Goal: Task Accomplishment & Management: Use online tool/utility

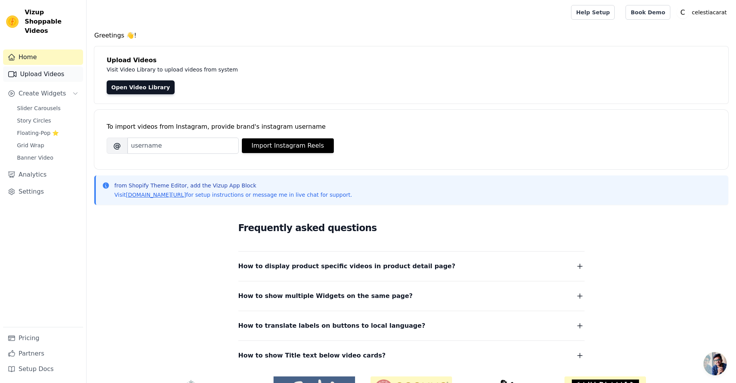
click at [30, 69] on link "Upload Videos" at bounding box center [43, 73] width 80 height 15
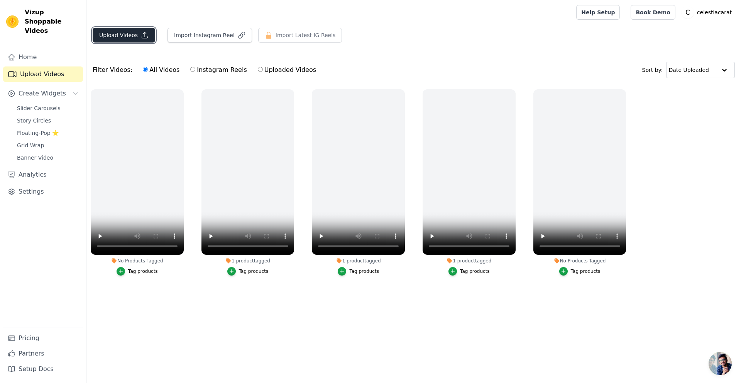
click at [132, 36] on button "Upload Videos" at bounding box center [124, 35] width 63 height 15
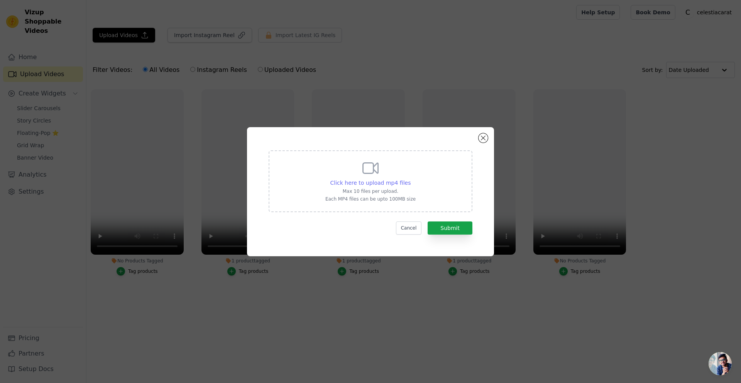
click at [400, 180] on span "Click here to upload mp4 files" at bounding box center [371, 183] width 81 height 6
click at [411, 179] on input "Click here to upload mp4 files Max 10 files per upload. Each MP4 files can be u…" at bounding box center [411, 178] width 0 height 0
type input "C:\fakepath\video_1.mp4"
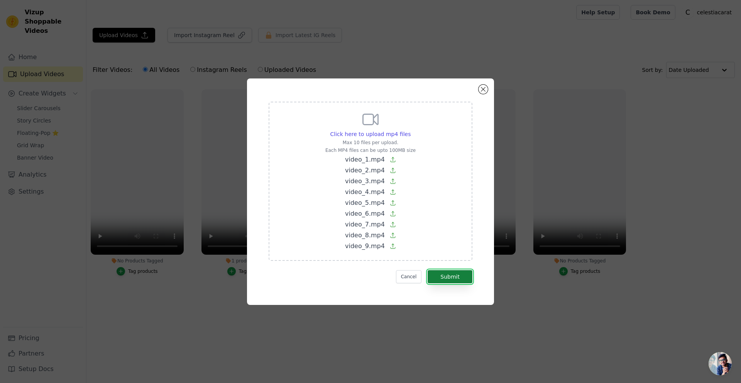
click at [458, 277] on button "Submit" at bounding box center [450, 276] width 45 height 13
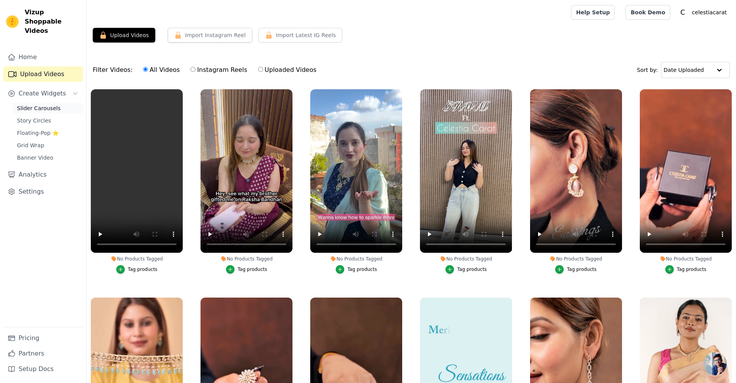
click at [42, 104] on span "Slider Carousels" at bounding box center [39, 108] width 44 height 8
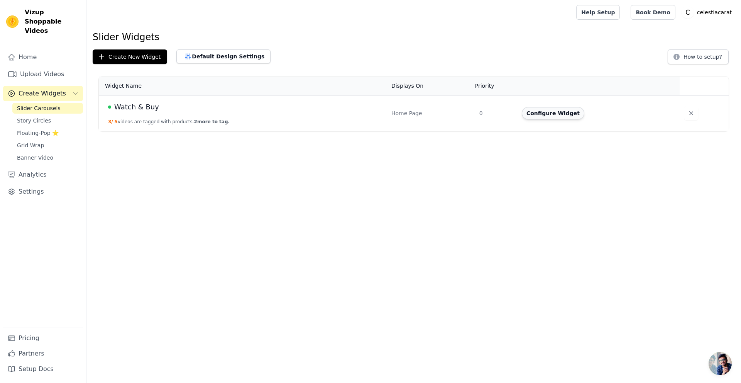
click at [553, 115] on button "Configure Widget" at bounding box center [553, 113] width 63 height 12
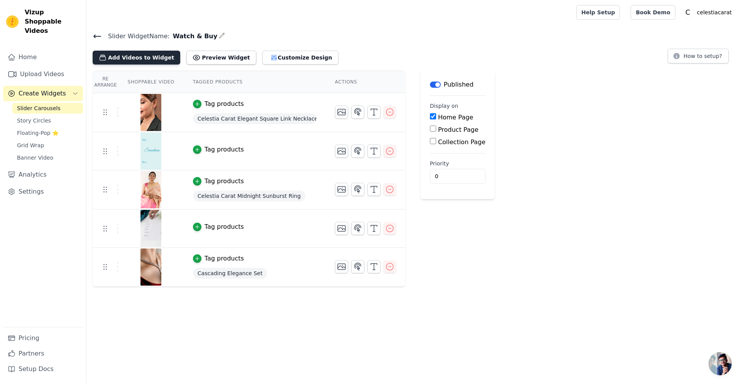
click at [139, 55] on button "Add Videos to Widget" at bounding box center [137, 58] width 88 height 14
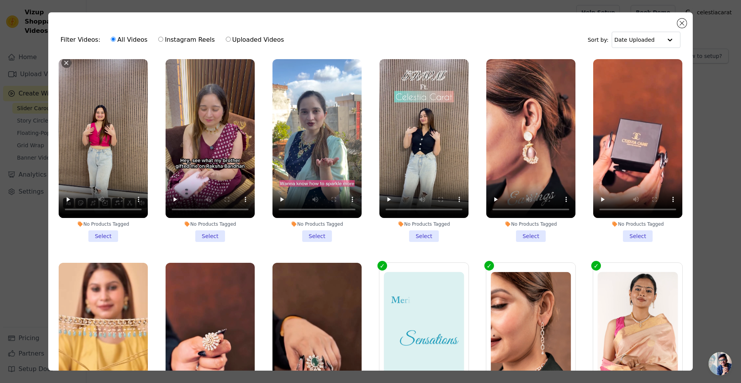
click at [205, 230] on li "No Products Tagged Select" at bounding box center [210, 150] width 89 height 183
click at [0, 0] on input "No Products Tagged Select" at bounding box center [0, 0] width 0 height 0
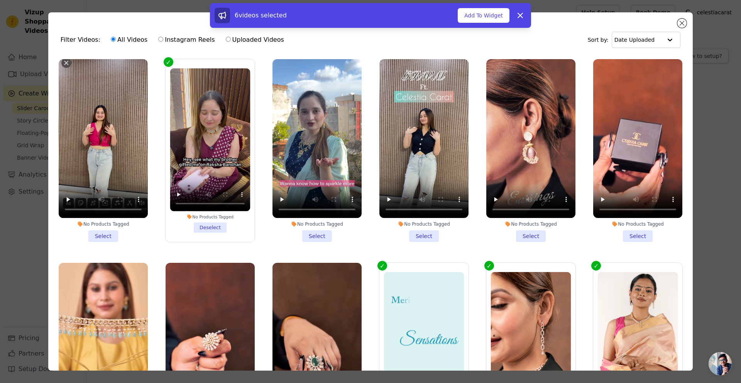
click at [106, 233] on li "No Products Tagged Select" at bounding box center [103, 150] width 89 height 183
click at [0, 0] on input "No Products Tagged Select" at bounding box center [0, 0] width 0 height 0
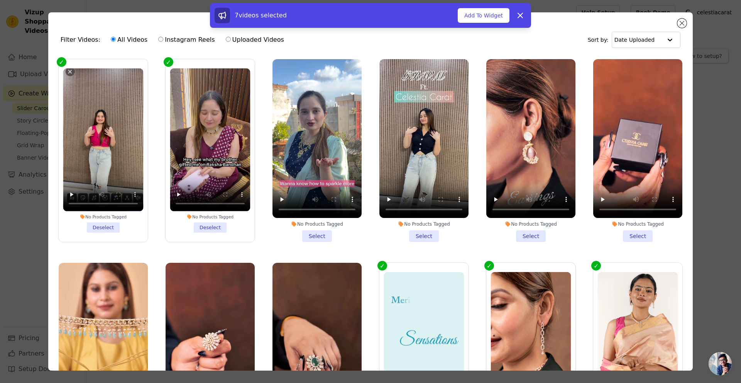
click at [309, 232] on li "No Products Tagged Select" at bounding box center [317, 150] width 89 height 183
click at [0, 0] on input "No Products Tagged Select" at bounding box center [0, 0] width 0 height 0
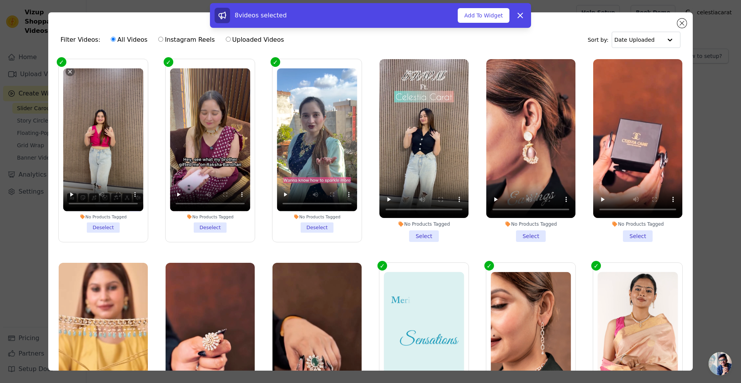
click at [423, 232] on li "No Products Tagged Select" at bounding box center [424, 150] width 89 height 183
click at [0, 0] on input "No Products Tagged Select" at bounding box center [0, 0] width 0 height 0
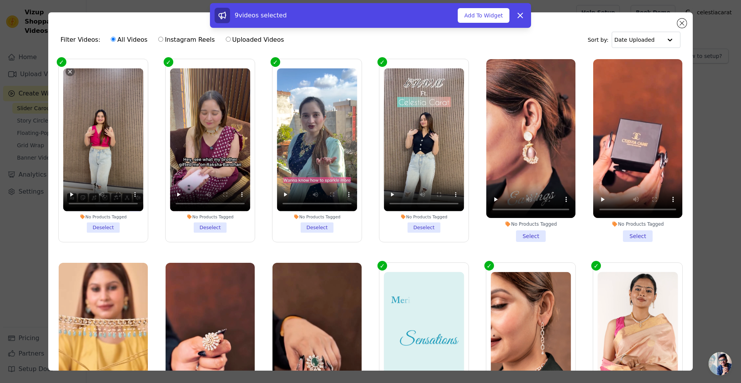
click at [515, 232] on li "No Products Tagged Select" at bounding box center [531, 150] width 89 height 183
click at [0, 0] on input "No Products Tagged Select" at bounding box center [0, 0] width 0 height 0
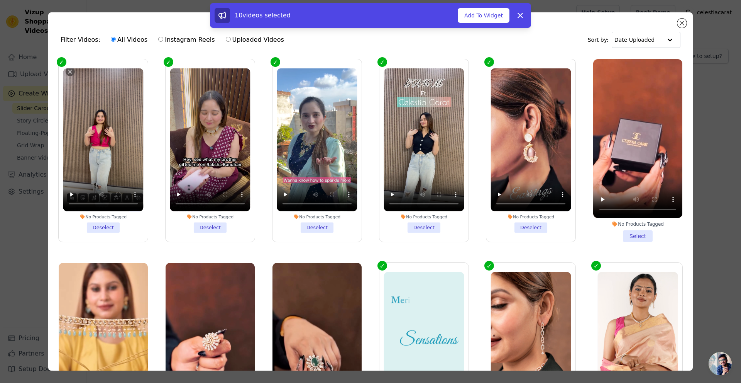
click at [627, 231] on li "No Products Tagged Select" at bounding box center [638, 150] width 89 height 183
click at [0, 0] on input "No Products Tagged Select" at bounding box center [0, 0] width 0 height 0
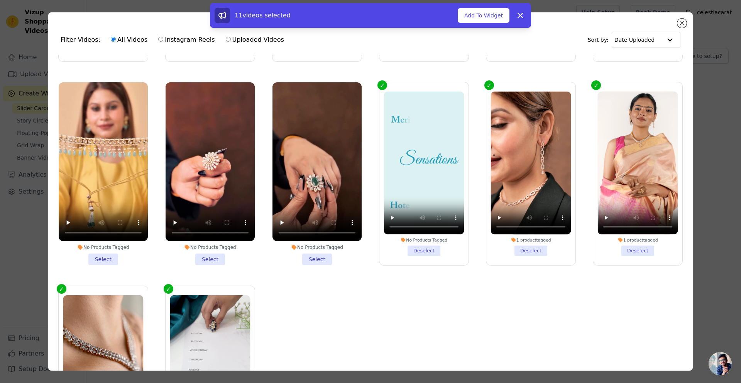
scroll to position [193, 0]
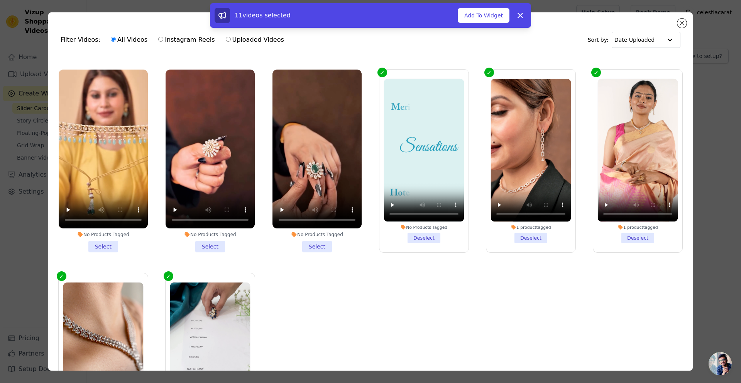
drag, startPoint x: 218, startPoint y: 240, endPoint x: 200, endPoint y: 239, distance: 17.8
click at [217, 240] on li "No Products Tagged Select" at bounding box center [210, 161] width 89 height 183
click at [0, 0] on input "No Products Tagged Select" at bounding box center [0, 0] width 0 height 0
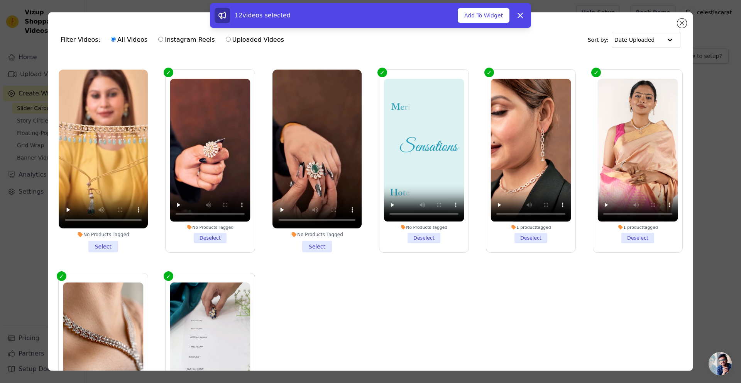
click at [108, 236] on li "No Products Tagged Select" at bounding box center [103, 161] width 89 height 183
click at [0, 0] on input "No Products Tagged Select" at bounding box center [0, 0] width 0 height 0
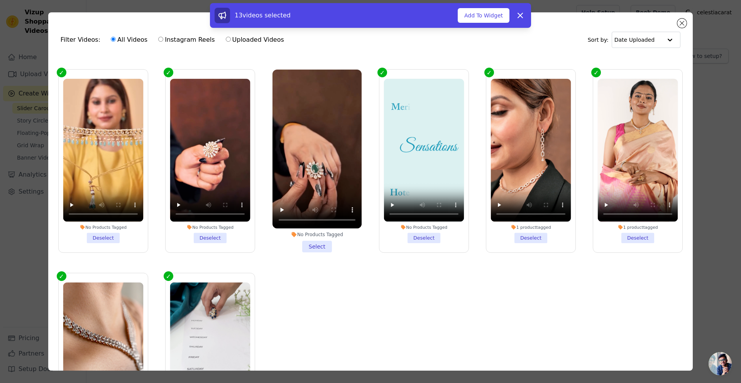
click at [312, 232] on li "No Products Tagged Select" at bounding box center [317, 161] width 89 height 183
click at [0, 0] on input "No Products Tagged Select" at bounding box center [0, 0] width 0 height 0
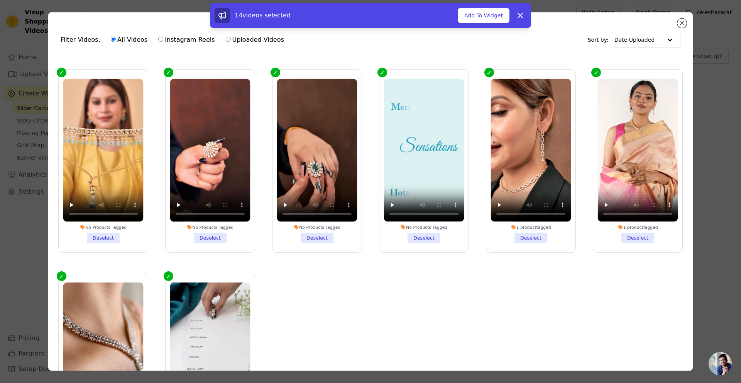
click at [414, 231] on li "No Products Tagged Deselect" at bounding box center [424, 160] width 80 height 164
click at [0, 0] on input "No Products Tagged Deselect" at bounding box center [0, 0] width 0 height 0
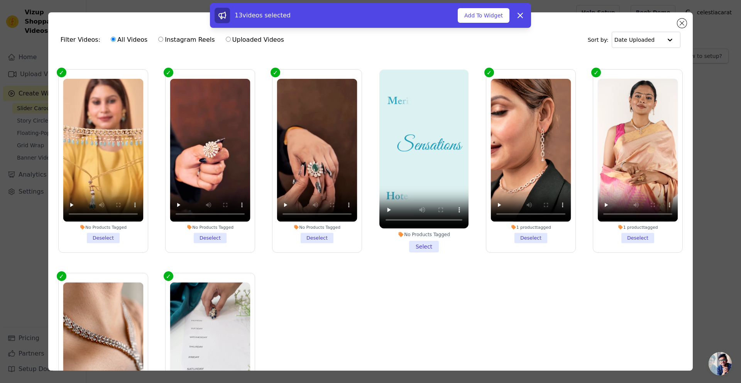
click at [426, 243] on li "No Products Tagged Select" at bounding box center [424, 161] width 89 height 183
click at [0, 0] on input "No Products Tagged Select" at bounding box center [0, 0] width 0 height 0
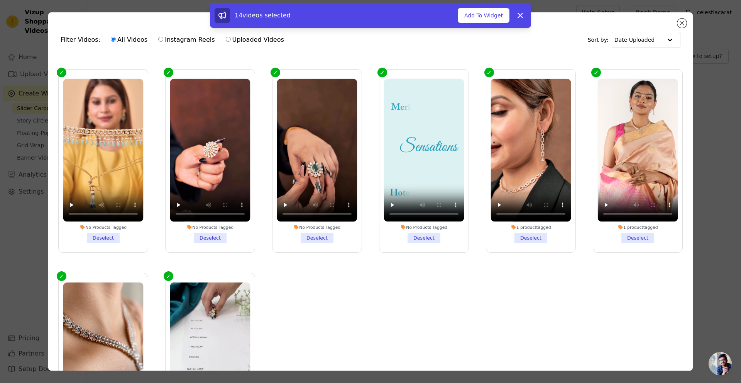
click at [529, 234] on li "1 product tagged Deselect" at bounding box center [531, 160] width 80 height 164
click at [0, 0] on input "1 product tagged Deselect" at bounding box center [0, 0] width 0 height 0
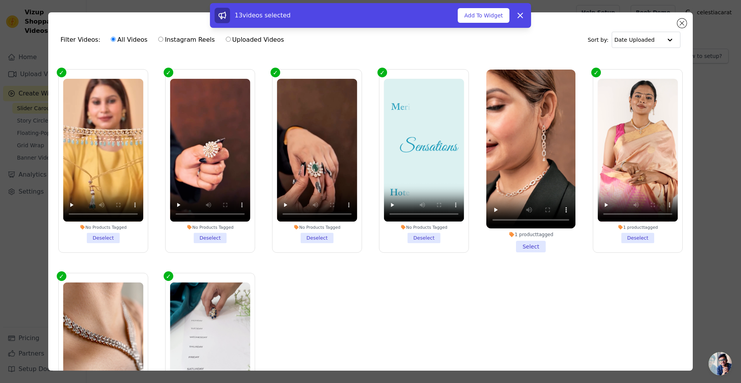
click at [626, 231] on li "1 product tagged Deselect" at bounding box center [638, 160] width 80 height 165
click at [0, 0] on input "1 product tagged Deselect" at bounding box center [0, 0] width 0 height 0
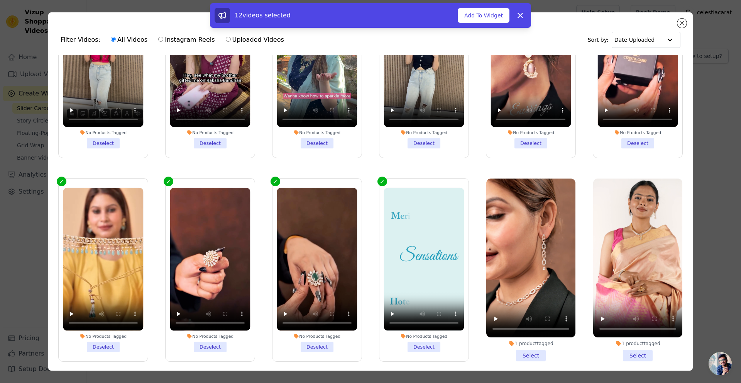
scroll to position [170, 0]
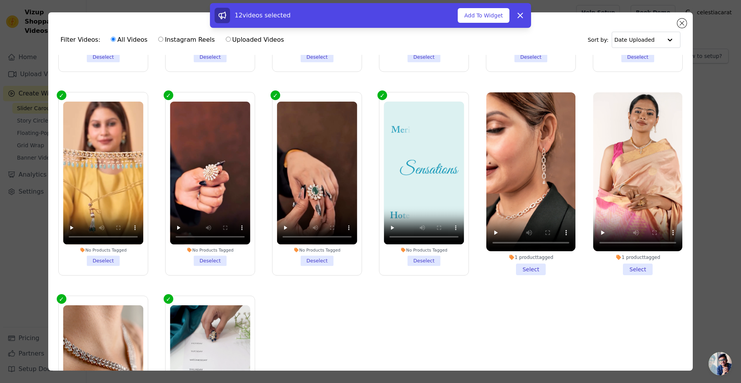
click at [622, 259] on li "1 product tagged Select" at bounding box center [638, 183] width 89 height 183
click at [0, 0] on input "1 product tagged Select" at bounding box center [0, 0] width 0 height 0
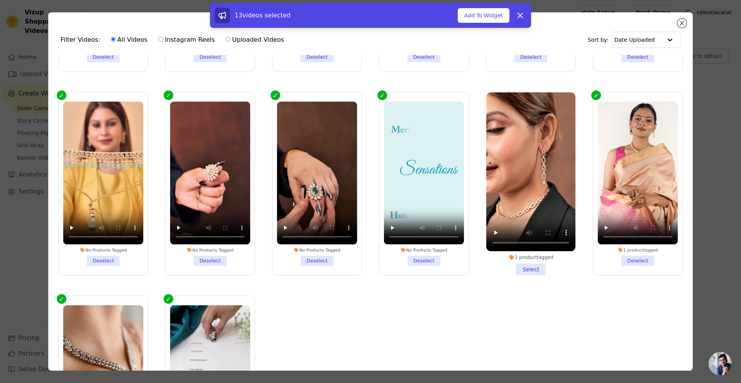
click at [529, 263] on li "1 product tagged Select" at bounding box center [531, 183] width 89 height 183
click at [0, 0] on input "1 product tagged Select" at bounding box center [0, 0] width 0 height 0
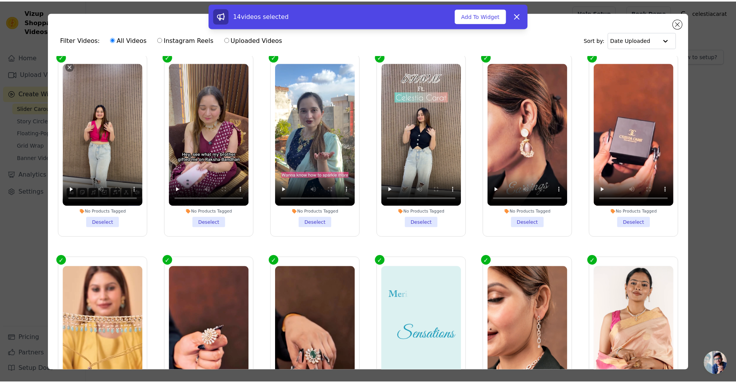
scroll to position [0, 0]
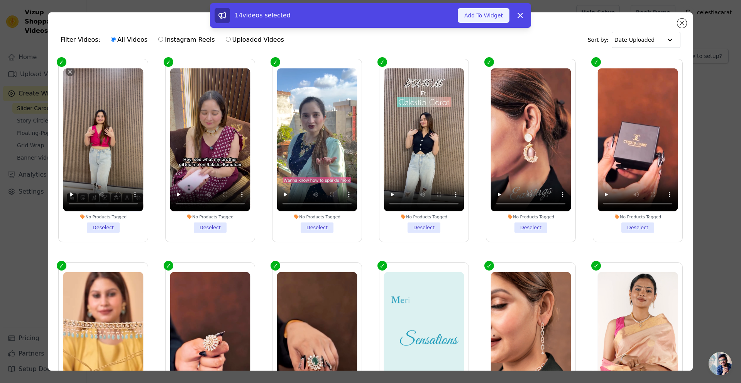
click at [472, 16] on button "Add To Widget" at bounding box center [484, 15] width 52 height 15
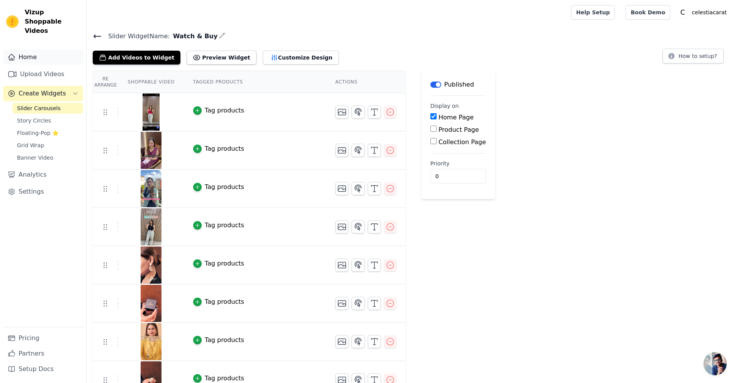
click at [35, 49] on link "Home" at bounding box center [43, 56] width 80 height 15
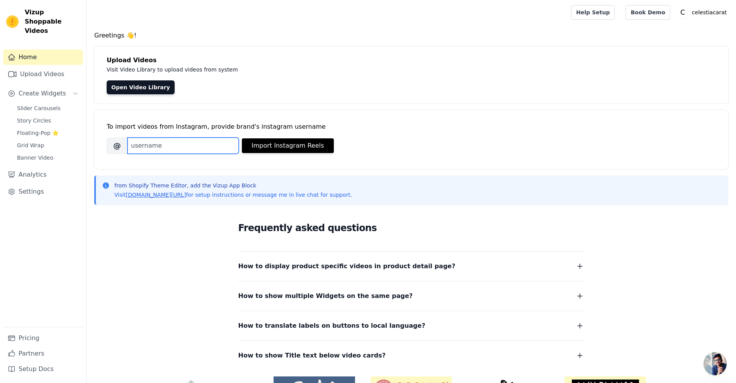
click at [178, 142] on input "Brand's Instagram Username" at bounding box center [182, 145] width 111 height 16
click at [307, 126] on div "To import videos from Instagram, provide brand's instagram username" at bounding box center [411, 126] width 609 height 9
click at [131, 90] on link "Open Video Library" at bounding box center [141, 87] width 68 height 14
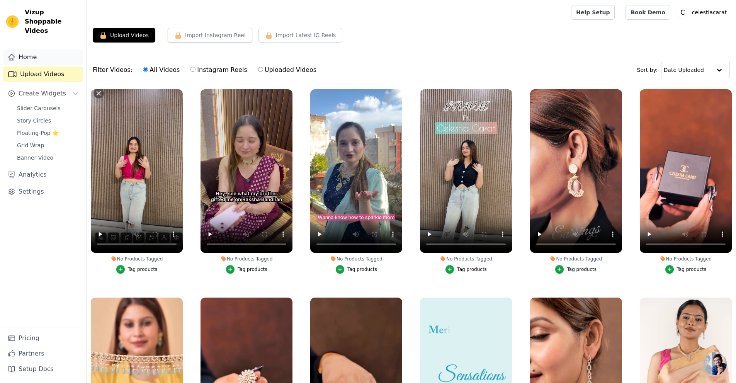
click at [32, 49] on link "Home" at bounding box center [43, 56] width 80 height 15
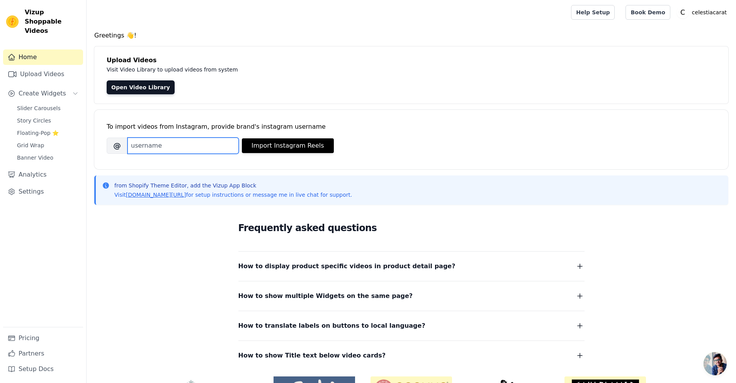
click at [166, 140] on input "Brand's Instagram Username" at bounding box center [182, 145] width 111 height 16
click at [26, 89] on span "Create Widgets" at bounding box center [43, 93] width 48 height 9
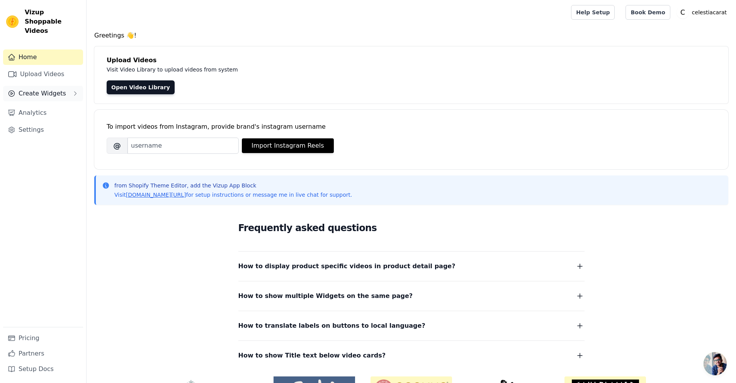
click at [31, 89] on span "Create Widgets" at bounding box center [43, 93] width 48 height 9
click at [37, 104] on span "Slider Carousels" at bounding box center [39, 108] width 44 height 8
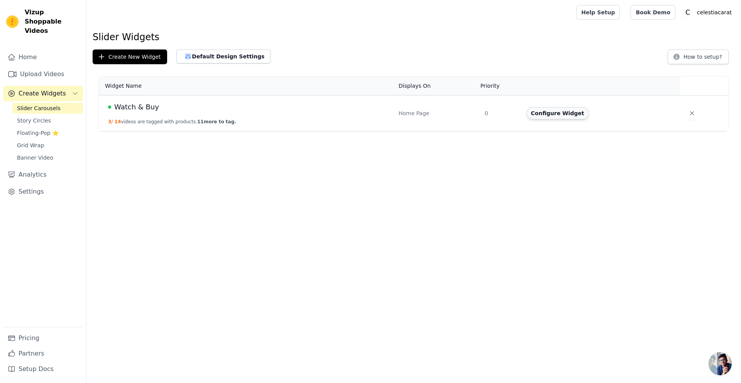
click at [551, 114] on button "Configure Widget" at bounding box center [558, 113] width 63 height 12
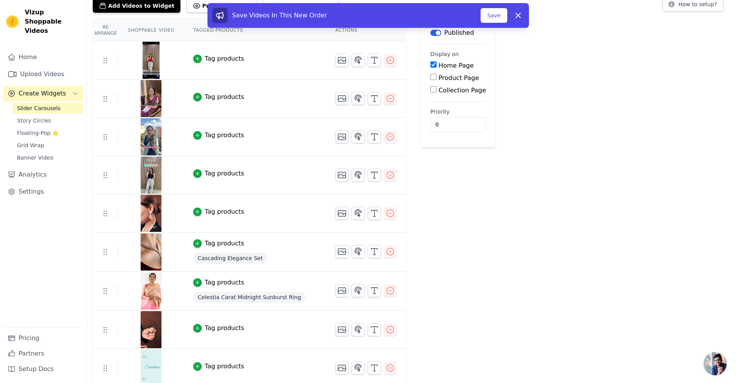
scroll to position [77, 0]
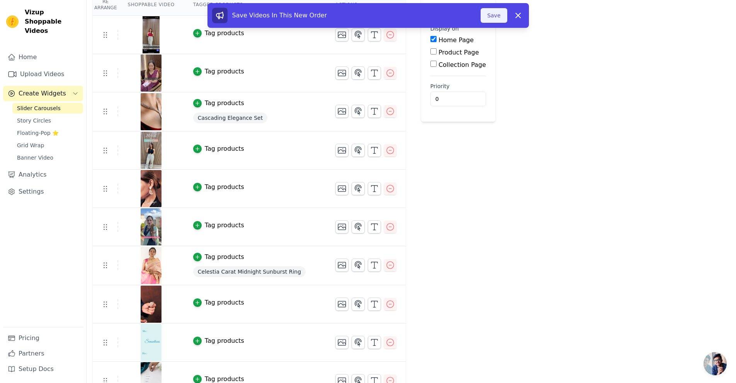
click at [494, 18] on button "Save" at bounding box center [493, 15] width 26 height 15
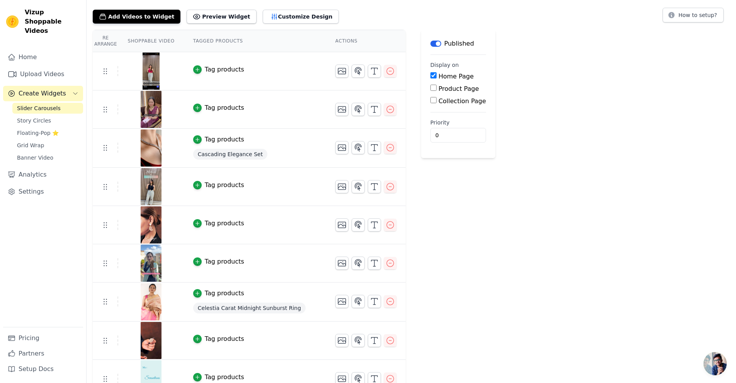
scroll to position [0, 0]
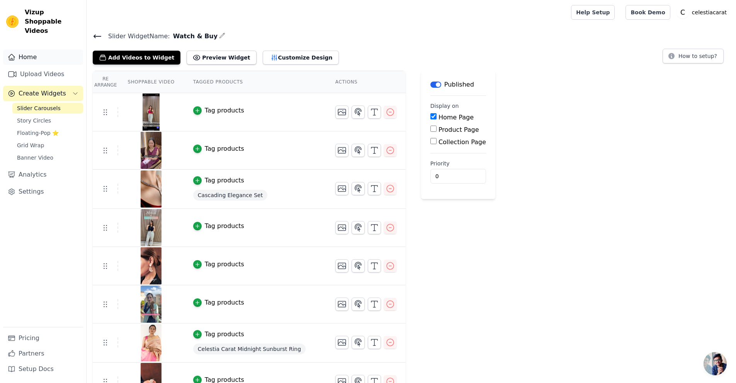
click at [41, 49] on link "Home" at bounding box center [43, 56] width 80 height 15
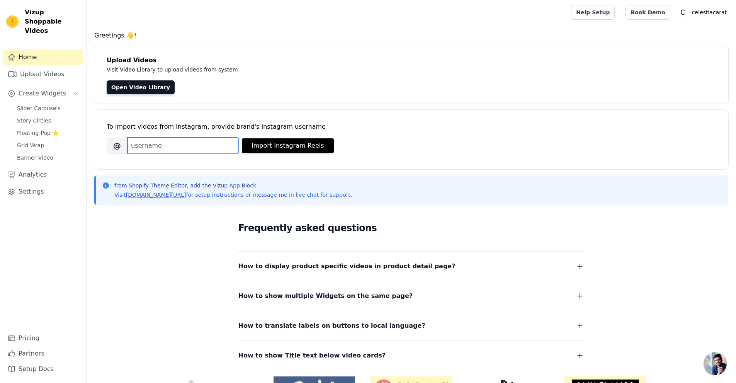
click at [162, 142] on input "Brand's Instagram Username" at bounding box center [182, 145] width 111 height 16
click at [163, 145] on input "Brand's Instagram Username" at bounding box center [182, 145] width 111 height 16
drag, startPoint x: 273, startPoint y: 127, endPoint x: 326, endPoint y: 124, distance: 53.0
click at [326, 124] on div "To import videos from Instagram, provide brand's instagram username" at bounding box center [411, 126] width 609 height 9
click at [316, 126] on div "To import videos from Instagram, provide brand's instagram username" at bounding box center [411, 126] width 609 height 9
